Goal: Obtain resource: Obtain resource

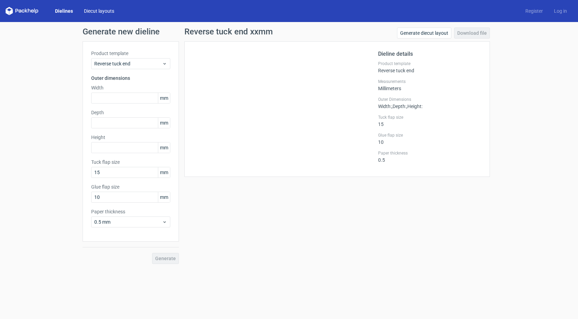
click at [101, 11] on link "Diecut layouts" at bounding box center [98, 11] width 41 height 7
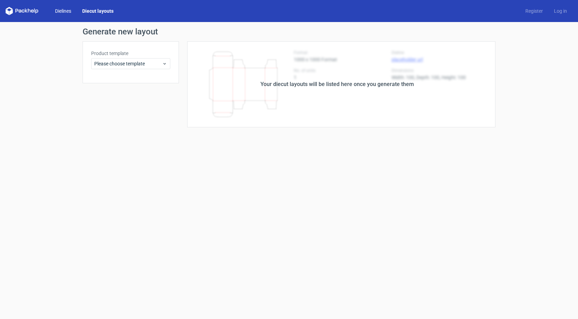
click at [72, 11] on link "Dielines" at bounding box center [63, 11] width 27 height 7
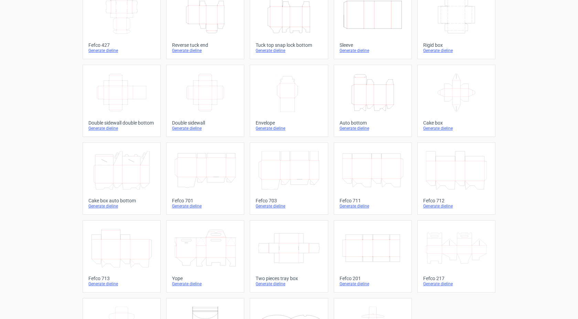
scroll to position [42, 0]
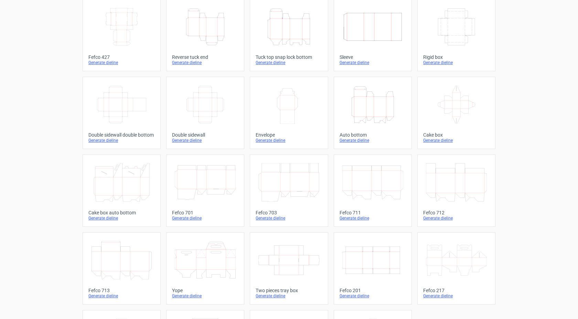
click at [396, 98] on icon "Height Depth Width" at bounding box center [373, 104] width 61 height 39
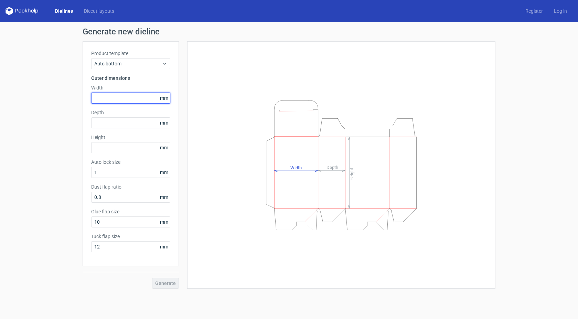
click at [119, 99] on input "text" at bounding box center [130, 98] width 79 height 11
type input "105"
click at [117, 127] on input "text" at bounding box center [130, 122] width 79 height 11
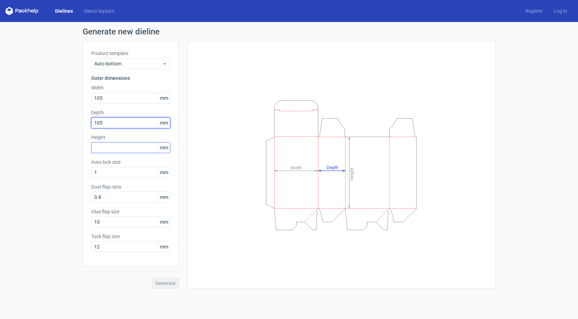
type input "105"
click at [107, 149] on input "text" at bounding box center [130, 147] width 79 height 11
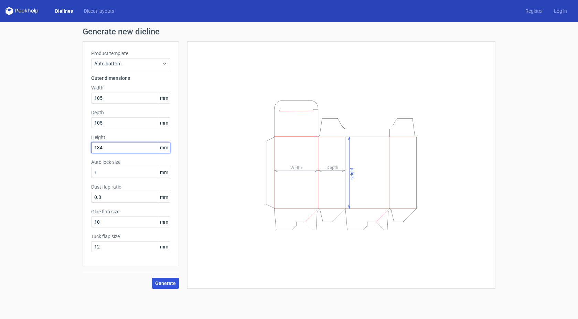
type input "134"
click at [170, 281] on span "Generate" at bounding box center [165, 283] width 21 height 5
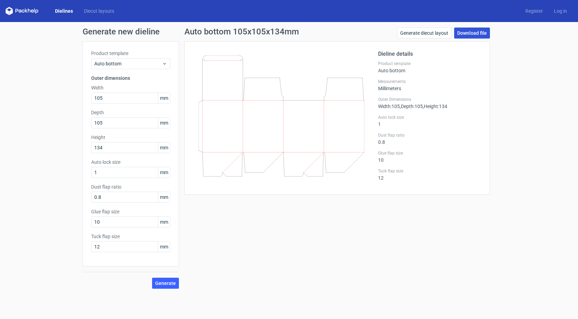
click at [478, 29] on link "Download file" at bounding box center [472, 33] width 36 height 11
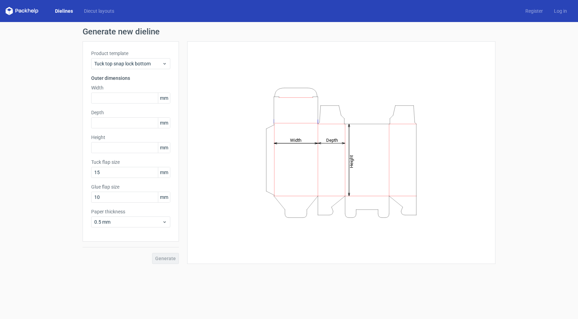
click at [562, 7] on div "Dielines Diecut layouts Register Log in" at bounding box center [289, 11] width 578 height 22
click at [565, 11] on link "Log in" at bounding box center [561, 11] width 24 height 7
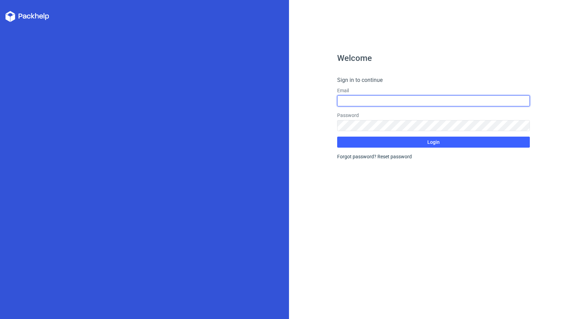
click at [409, 100] on input "text" at bounding box center [433, 100] width 193 height 11
type input "[EMAIL_ADDRESS][DOMAIN_NAME]"
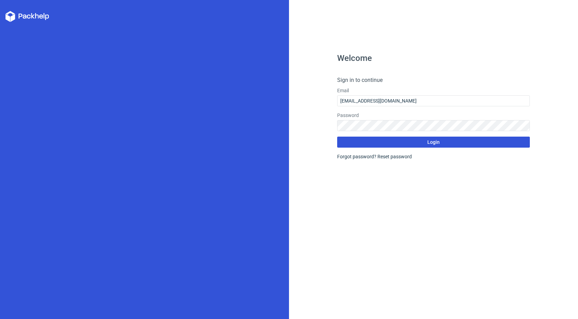
click at [407, 138] on button "Login" at bounding box center [433, 142] width 193 height 11
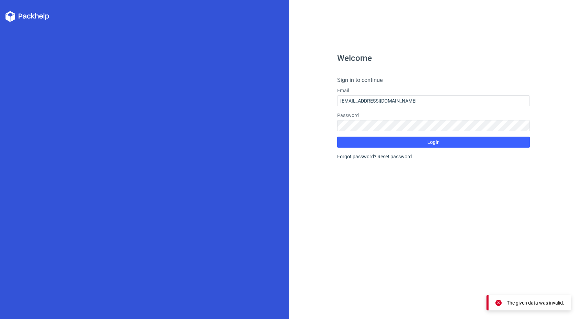
click at [366, 157] on div "Forgot password? Reset password" at bounding box center [433, 156] width 193 height 7
click at [385, 157] on link "Reset password" at bounding box center [395, 157] width 34 height 6
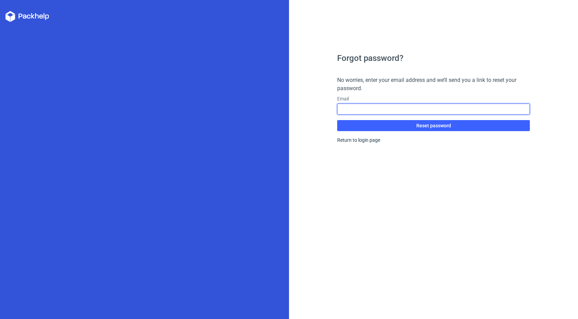
click at [362, 110] on input "text" at bounding box center [433, 109] width 193 height 11
type input "[EMAIL_ADDRESS][DOMAIN_NAME]"
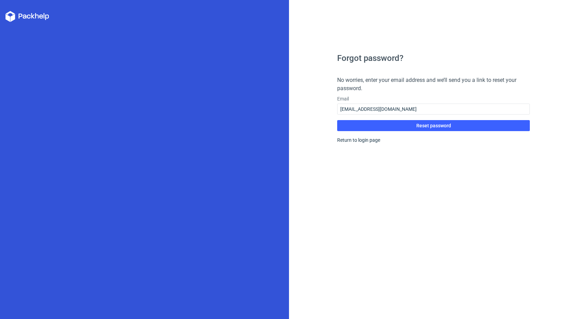
click at [418, 154] on div "Forgot password? No worries, enter your email address and we’ll send you a link…" at bounding box center [433, 186] width 193 height 265
click at [385, 118] on form "No worries, enter your email address and we’ll send you a link to reset your pa…" at bounding box center [433, 103] width 193 height 55
click at [389, 125] on button "Reset password" at bounding box center [433, 125] width 193 height 11
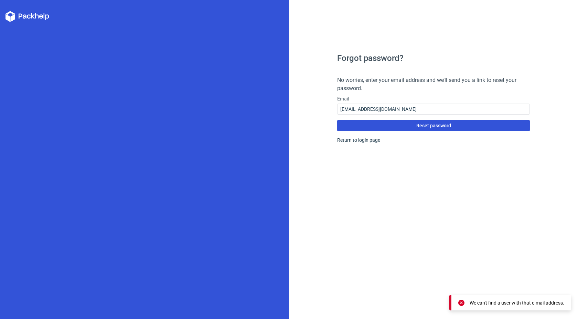
click at [477, 124] on button "Reset password" at bounding box center [433, 125] width 193 height 11
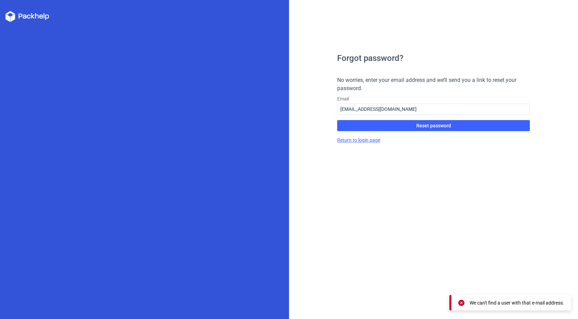
click at [371, 141] on link "Return to login page" at bounding box center [358, 140] width 43 height 6
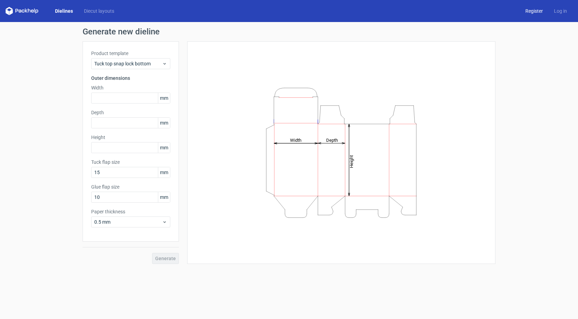
click at [534, 10] on link "Register" at bounding box center [534, 11] width 29 height 7
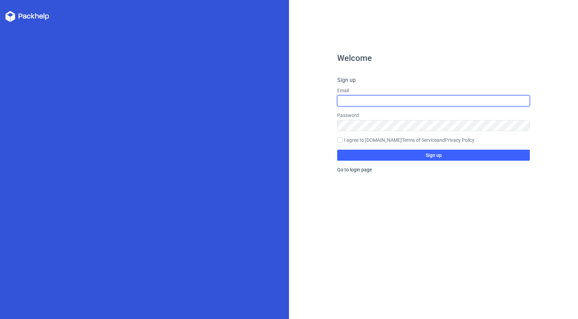
click at [351, 101] on input "text" at bounding box center [433, 100] width 193 height 11
type input "[EMAIL_ADDRESS][DOMAIN_NAME]"
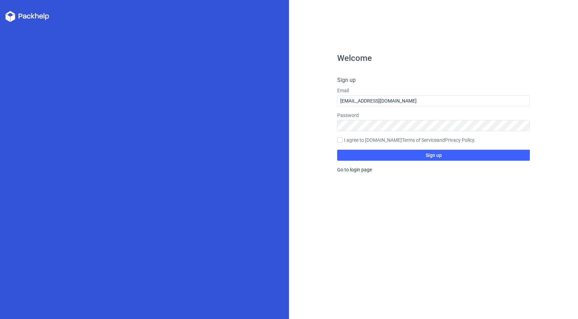
click at [361, 138] on label "I agree to [DOMAIN_NAME] Terms of Service and Privacy Policy ." at bounding box center [433, 141] width 193 height 8
click at [343, 138] on input "I agree to [DOMAIN_NAME] Terms of Service and Privacy Policy ." at bounding box center [340, 140] width 6 height 6
checkbox input "true"
click at [367, 154] on button "Sign up" at bounding box center [433, 155] width 193 height 11
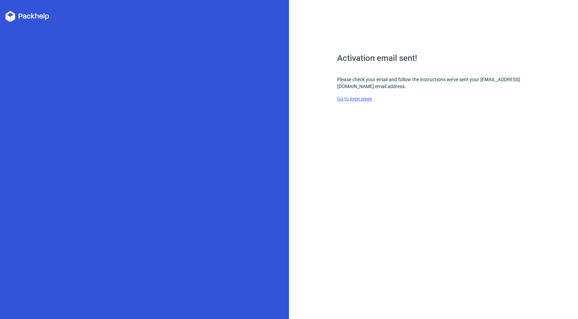
click at [361, 98] on link "Go to login page" at bounding box center [354, 99] width 35 height 6
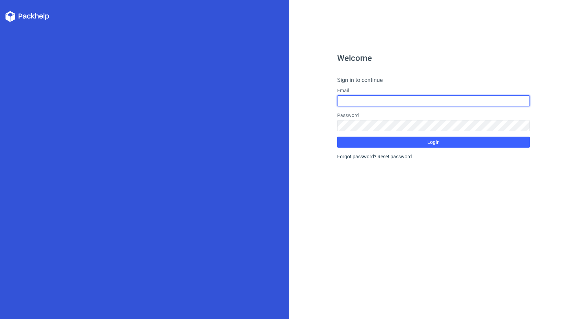
click at [426, 103] on input "text" at bounding box center [433, 100] width 193 height 11
type input "[EMAIL_ADDRESS][DOMAIN_NAME]"
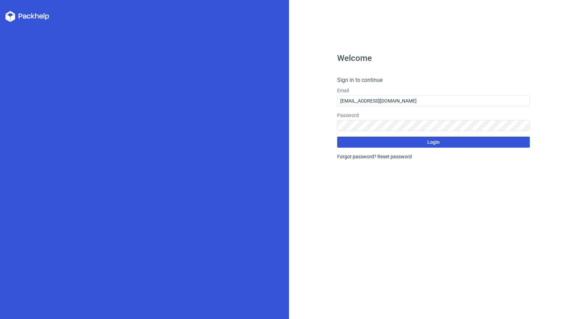
click at [386, 140] on button "Login" at bounding box center [433, 142] width 193 height 11
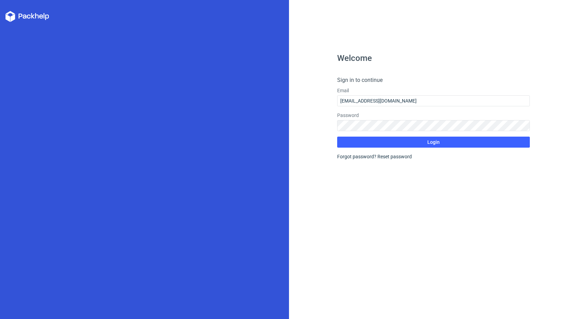
click at [23, 17] on icon at bounding box center [25, 16] width 4 height 4
click at [10, 15] on icon at bounding box center [28, 16] width 44 height 11
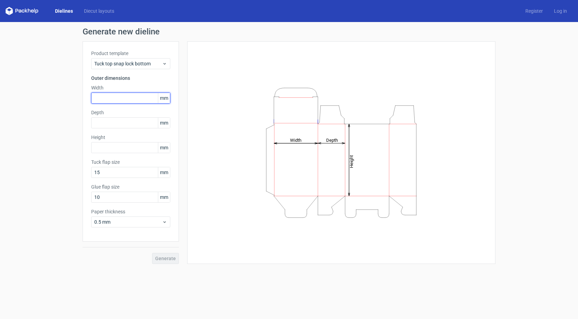
drag, startPoint x: 117, startPoint y: 99, endPoint x: 132, endPoint y: 100, distance: 14.8
click at [123, 97] on input "text" at bounding box center [130, 98] width 79 height 11
type input "105"
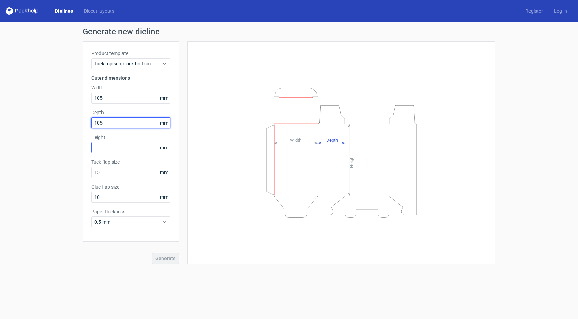
type input "105"
click at [136, 149] on input "text" at bounding box center [130, 147] width 79 height 11
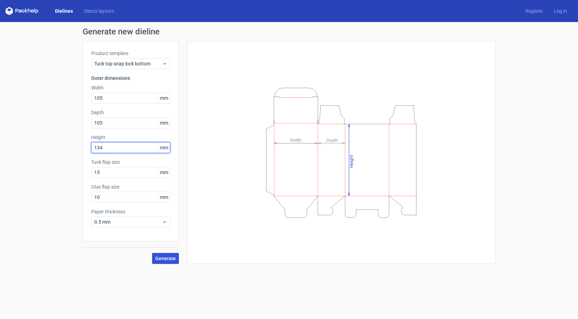
type input "134"
click at [170, 259] on span "Generate" at bounding box center [165, 258] width 21 height 5
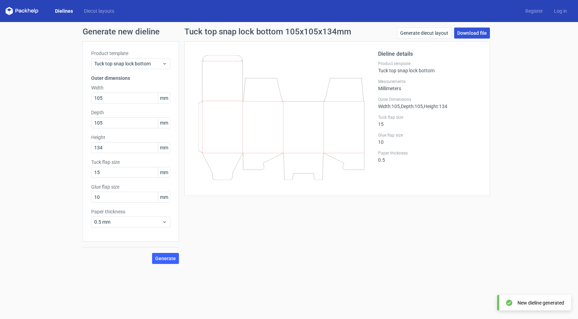
click at [482, 34] on link "Download file" at bounding box center [472, 33] width 36 height 11
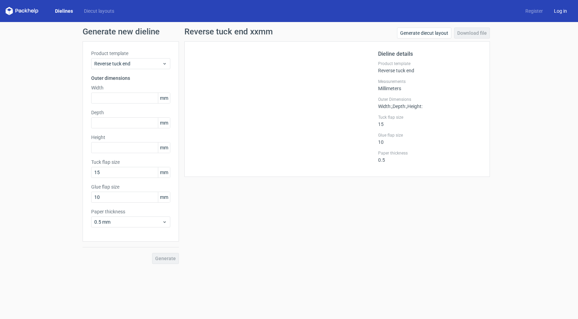
click at [566, 11] on link "Log in" at bounding box center [561, 11] width 24 height 7
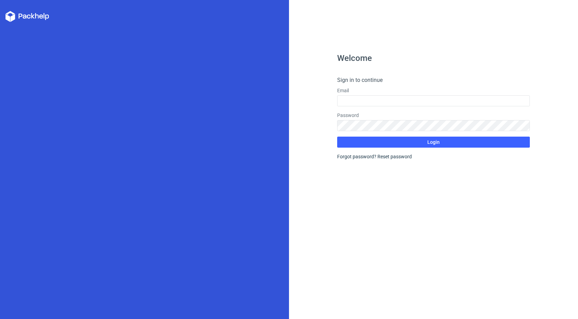
click at [448, 107] on form "Sign in to continue Email Password Login Forgot password? Reset password" at bounding box center [433, 118] width 193 height 84
click at [444, 98] on input "text" at bounding box center [433, 100] width 193 height 11
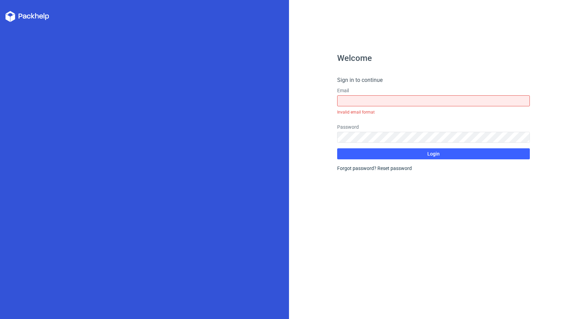
click at [408, 205] on div "Welcome Sign in to continue Email Invalid email format Password Login Forgot pa…" at bounding box center [433, 186] width 193 height 265
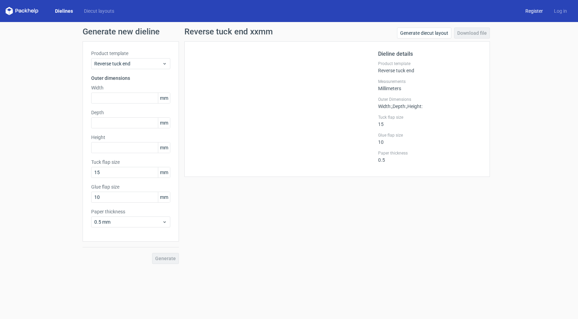
click at [526, 8] on link "Register" at bounding box center [534, 11] width 29 height 7
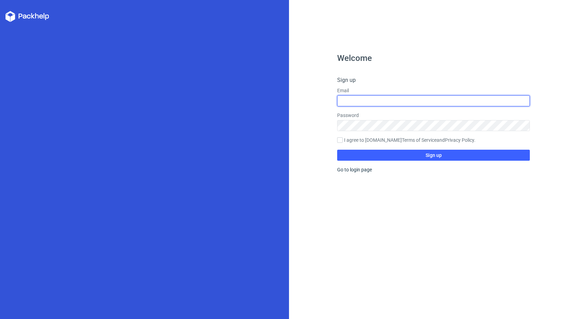
click at [403, 103] on input "text" at bounding box center [433, 100] width 193 height 11
type input "[EMAIL_ADDRESS][DOMAIN_NAME]"
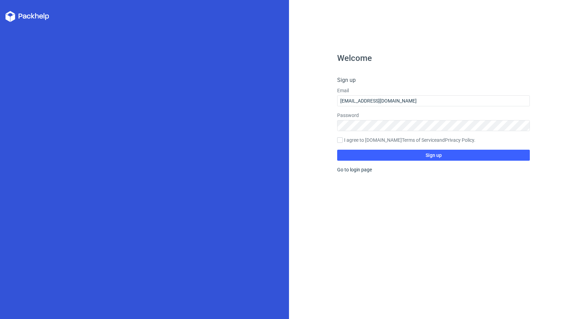
click at [361, 139] on label "I agree to [DOMAIN_NAME] Terms of Service and Privacy Policy ." at bounding box center [433, 141] width 193 height 8
click at [343, 139] on input "I agree to [DOMAIN_NAME] Terms of Service and Privacy Policy ." at bounding box center [340, 140] width 6 height 6
checkbox input "true"
click at [367, 152] on button "Sign up" at bounding box center [433, 155] width 193 height 11
click at [361, 170] on link "Go to login page" at bounding box center [354, 170] width 35 height 6
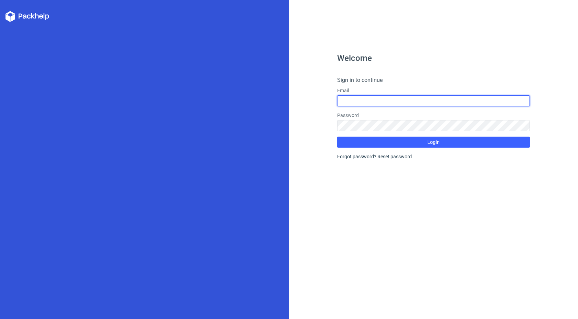
click at [383, 99] on input "text" at bounding box center [433, 100] width 193 height 11
type input "[EMAIL_ADDRESS][DOMAIN_NAME]"
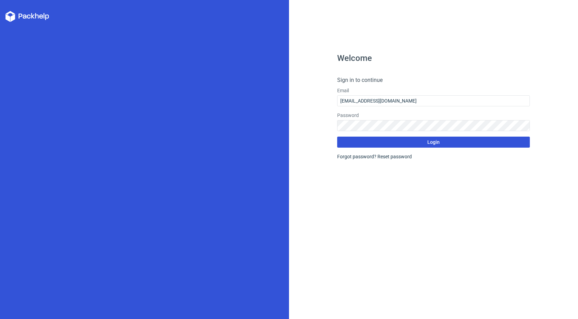
click at [387, 141] on button "Login" at bounding box center [433, 142] width 193 height 11
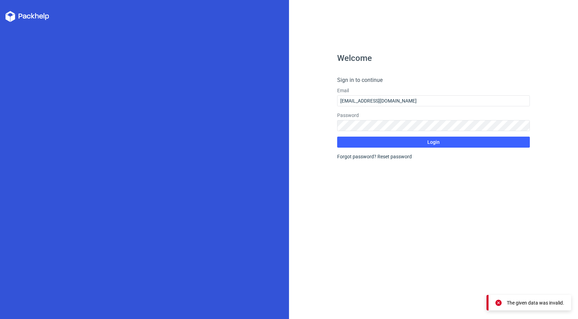
click at [30, 10] on div at bounding box center [144, 159] width 289 height 319
click at [30, 14] on icon at bounding box center [28, 16] width 44 height 11
click at [16, 16] on icon at bounding box center [28, 16] width 44 height 11
drag, startPoint x: 13, startPoint y: 12, endPoint x: 9, endPoint y: 17, distance: 6.6
click at [12, 12] on icon at bounding box center [28, 16] width 44 height 11
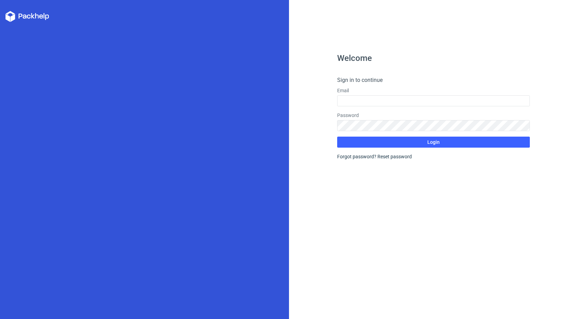
click at [9, 17] on polygon at bounding box center [8, 18] width 4 height 8
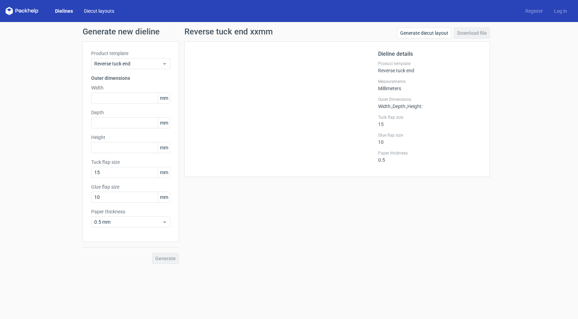
click at [87, 10] on link "Diecut layouts" at bounding box center [98, 11] width 41 height 7
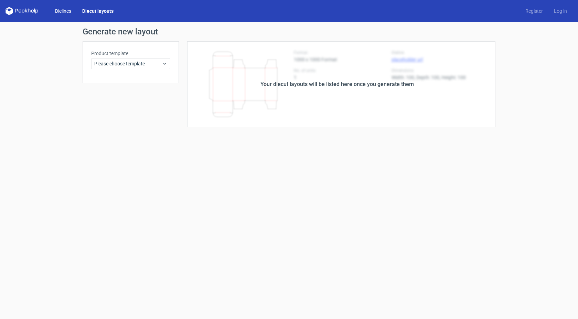
click at [70, 11] on link "Dielines" at bounding box center [63, 11] width 27 height 7
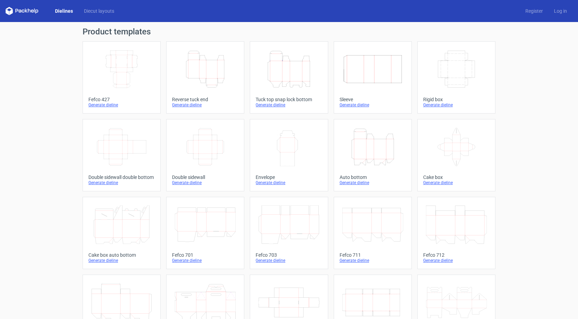
click at [452, 224] on icon at bounding box center [456, 225] width 61 height 39
click at [391, 149] on icon "Height Depth Width" at bounding box center [373, 147] width 61 height 39
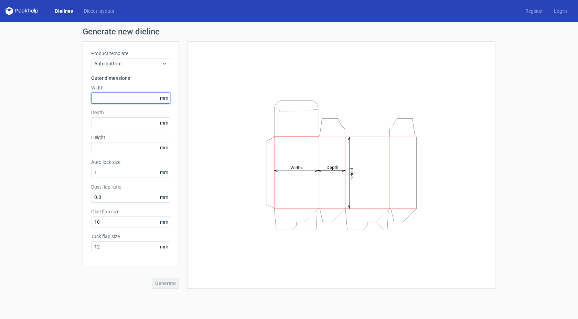
click at [122, 97] on input "text" at bounding box center [130, 98] width 79 height 11
type input "107"
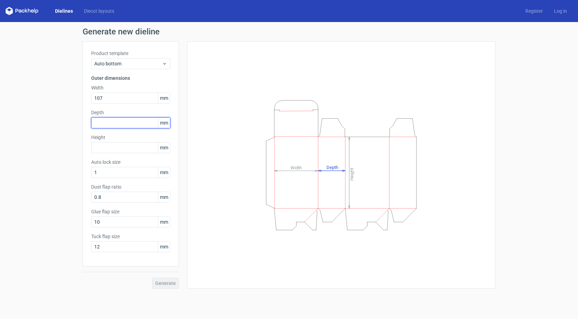
click at [97, 122] on input "text" at bounding box center [130, 122] width 79 height 11
type input "107"
click at [101, 149] on input "text" at bounding box center [130, 147] width 79 height 11
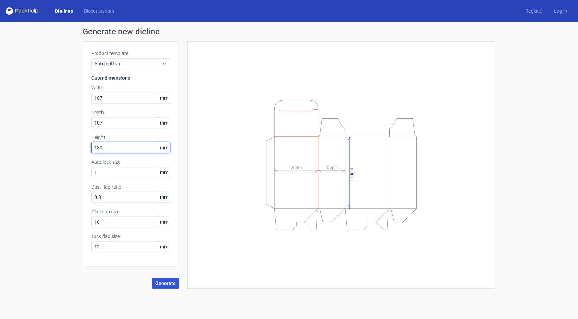
type input "130"
click at [173, 281] on span "Generate" at bounding box center [165, 283] width 21 height 5
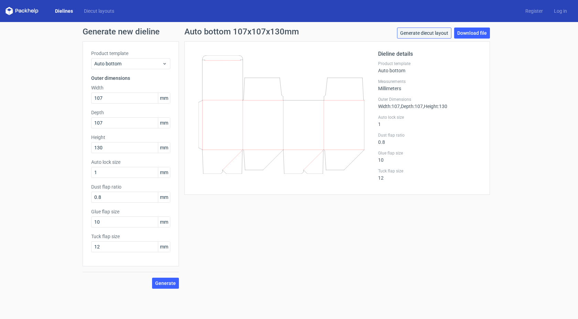
click at [434, 33] on link "Generate diecut layout" at bounding box center [424, 33] width 54 height 11
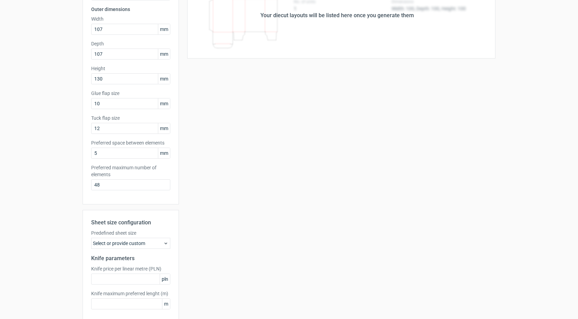
scroll to position [101, 0]
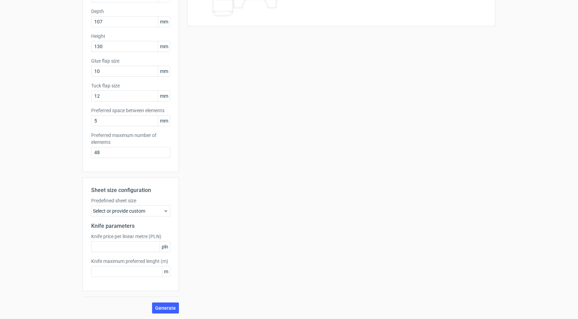
click at [169, 301] on div "Sheet size configuration Predefined sheet size Select or provide custom Knife p…" at bounding box center [131, 246] width 96 height 136
click at [170, 306] on span "Generate" at bounding box center [165, 308] width 21 height 5
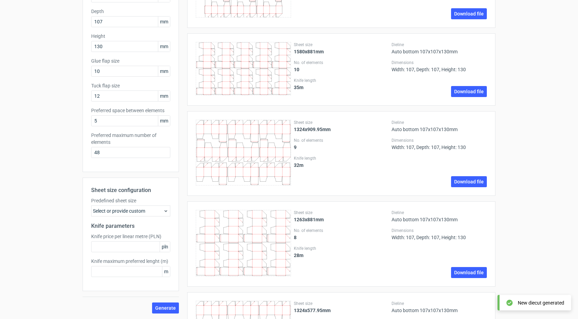
scroll to position [0, 0]
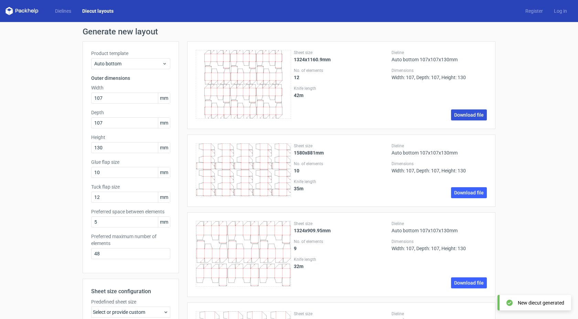
click at [455, 115] on link "Download file" at bounding box center [469, 114] width 36 height 11
